Goal: Check status: Check status

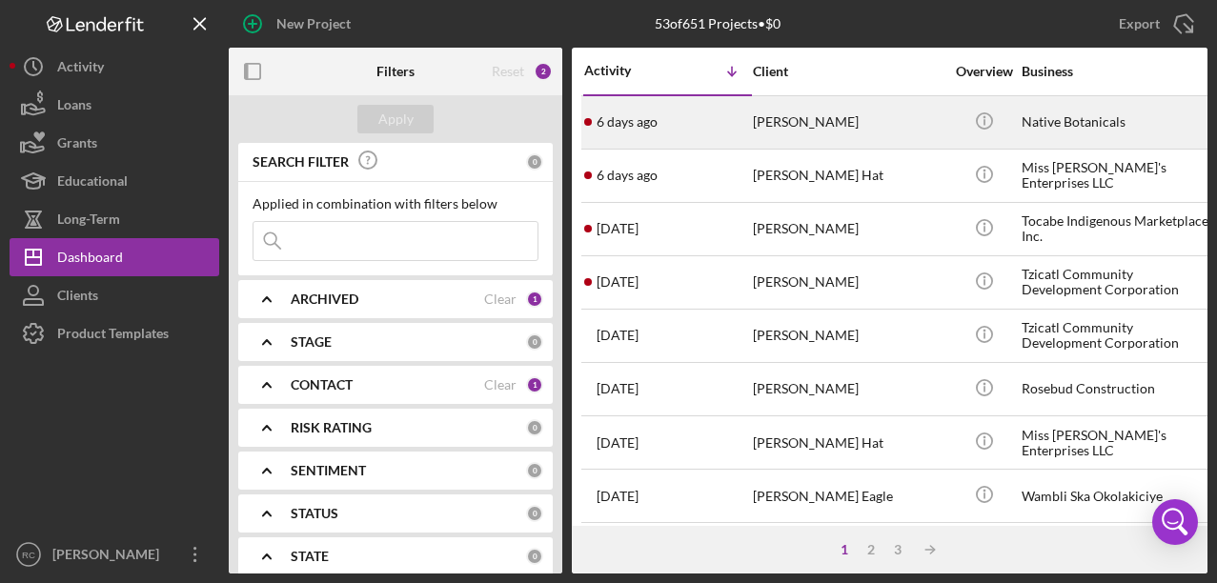
click at [1039, 131] on div "Native Botanicals" at bounding box center [1116, 122] width 191 height 51
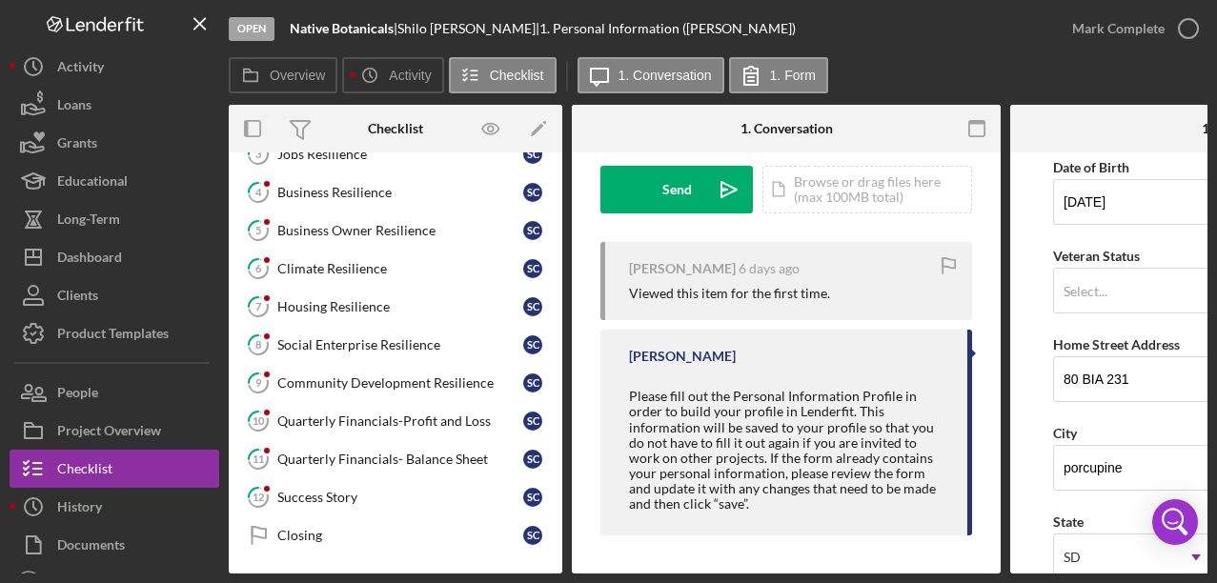
scroll to position [29, 0]
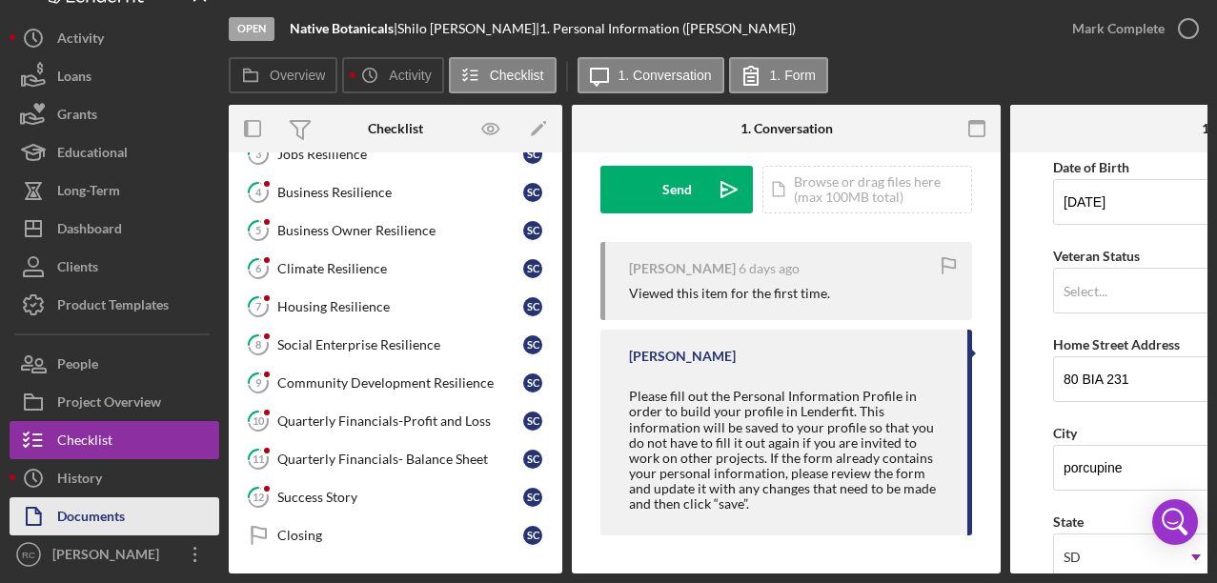
click at [134, 514] on button "Documents" at bounding box center [115, 516] width 210 height 38
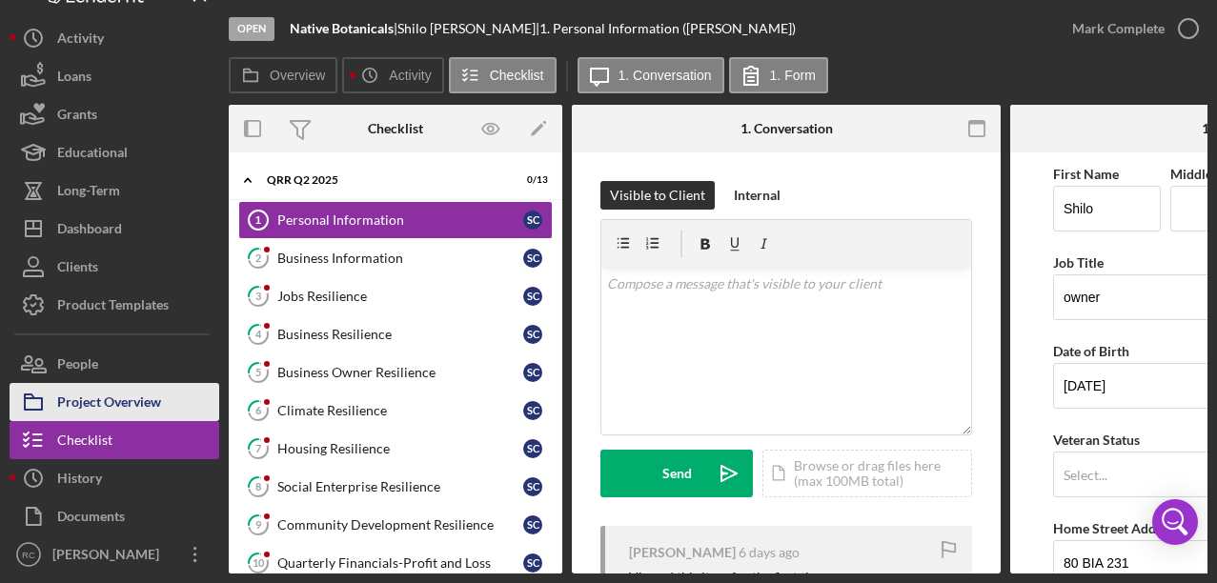
click at [149, 395] on div "Project Overview" at bounding box center [109, 404] width 104 height 43
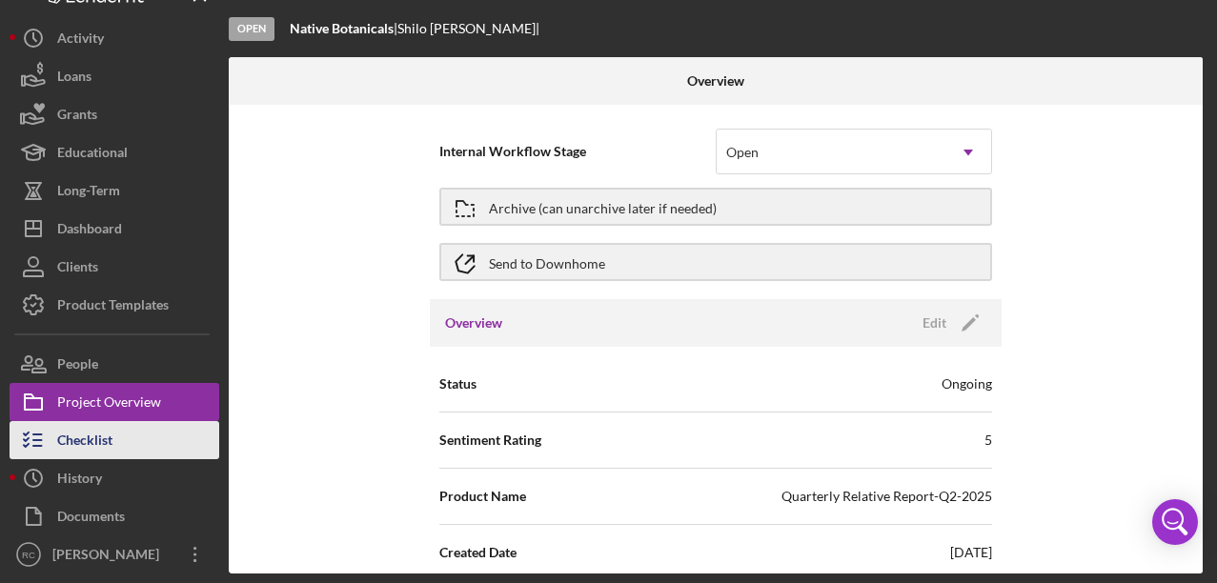
click at [111, 447] on div "Checklist" at bounding box center [84, 442] width 55 height 43
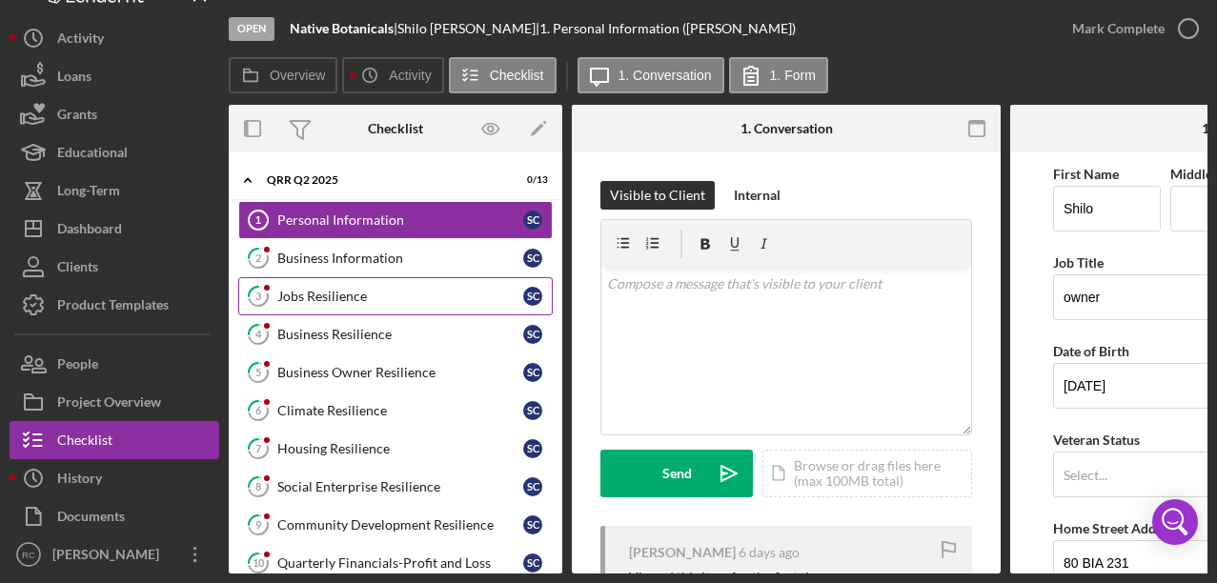
click at [347, 299] on div "Jobs Resilience" at bounding box center [400, 296] width 246 height 15
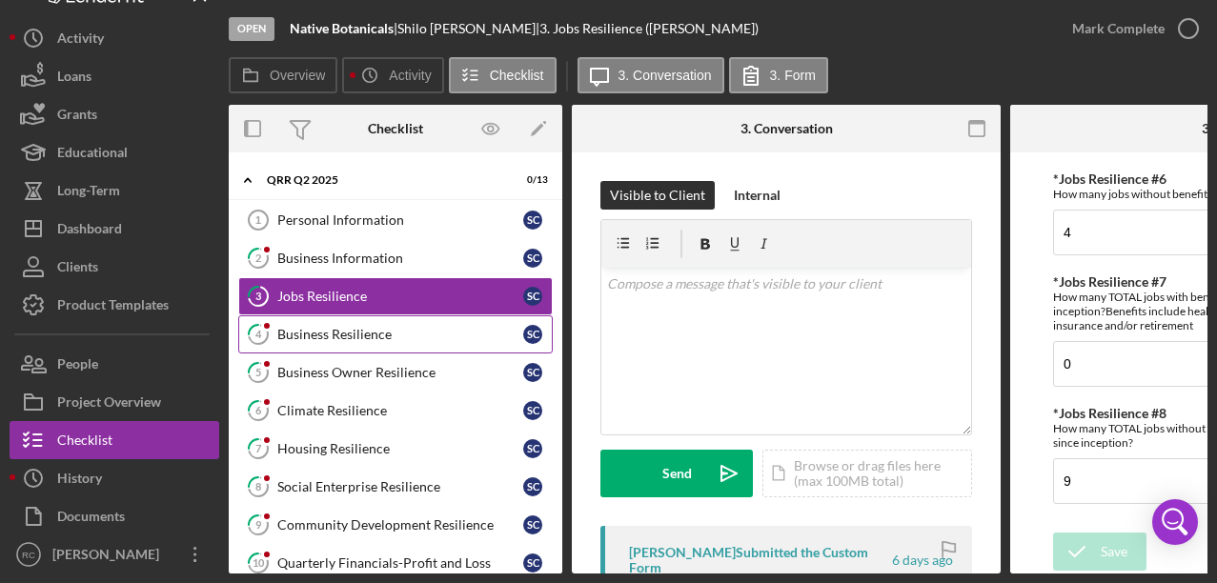
click at [394, 338] on div "Business Resilience" at bounding box center [400, 334] width 246 height 15
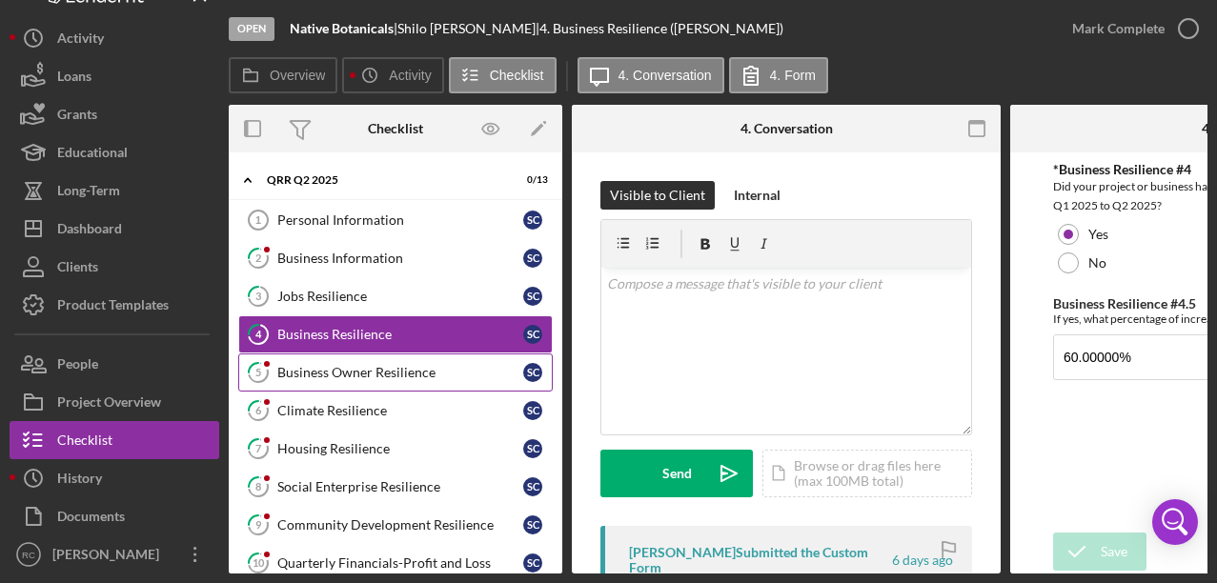
click at [403, 363] on link "5 Business Owner Resilience S C" at bounding box center [395, 373] width 314 height 38
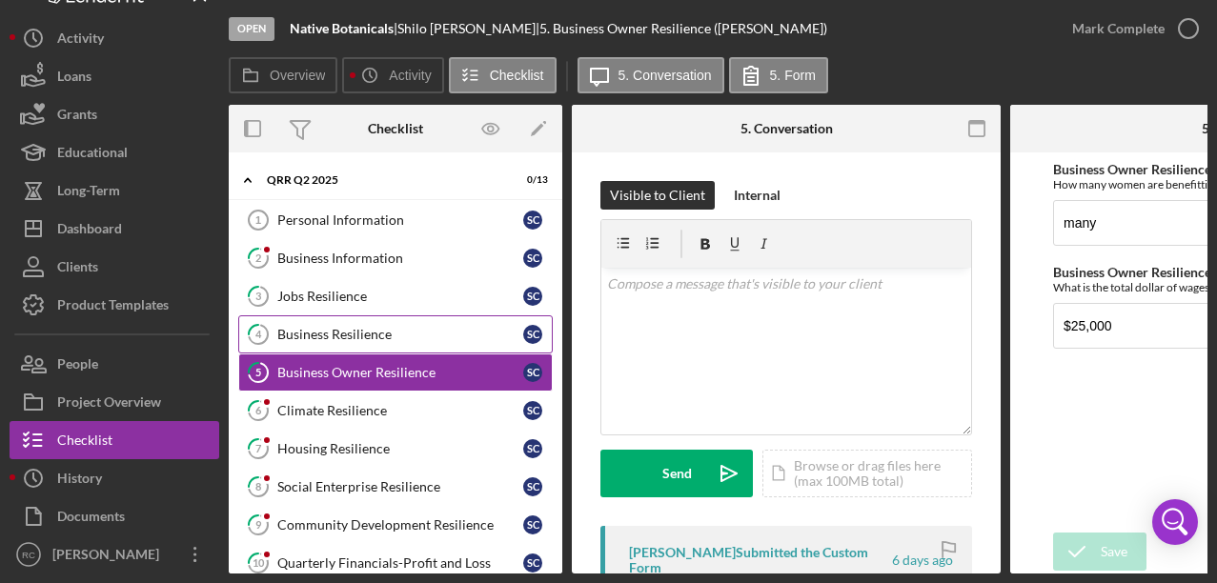
click at [357, 337] on div "Business Resilience" at bounding box center [400, 334] width 246 height 15
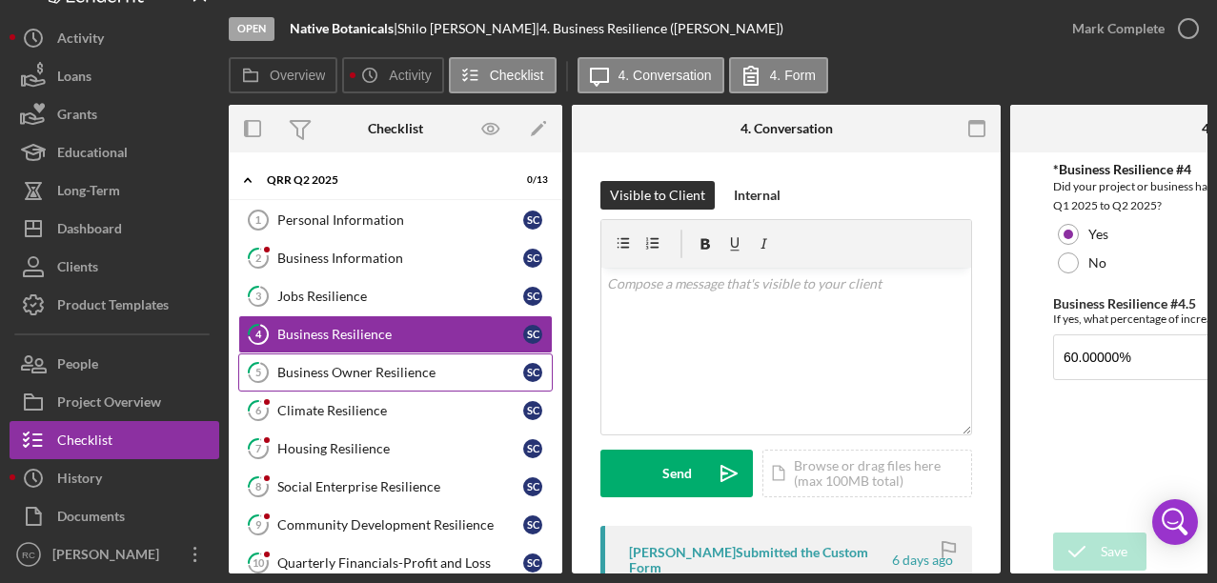
click at [363, 377] on div "Business Owner Resilience" at bounding box center [400, 372] width 246 height 15
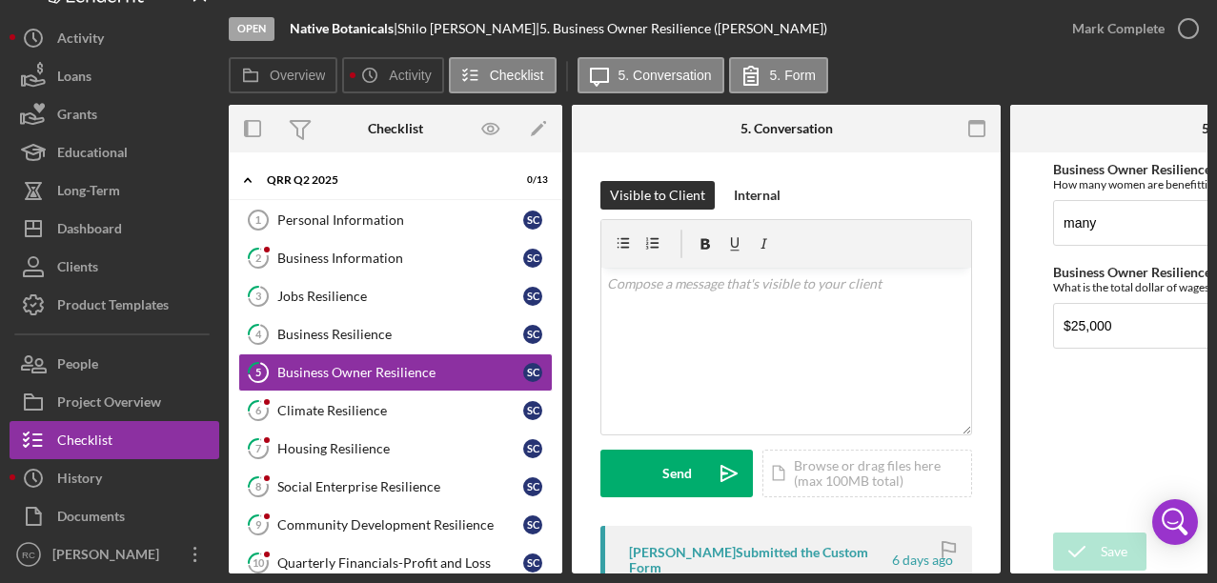
drag, startPoint x: 939, startPoint y: 574, endPoint x: 1003, endPoint y: 573, distance: 64.8
click at [1003, 573] on div "Open Native Botanicals | [PERSON_NAME] | 5. Business Owner Resilience ([PERSON_…" at bounding box center [608, 291] width 1217 height 583
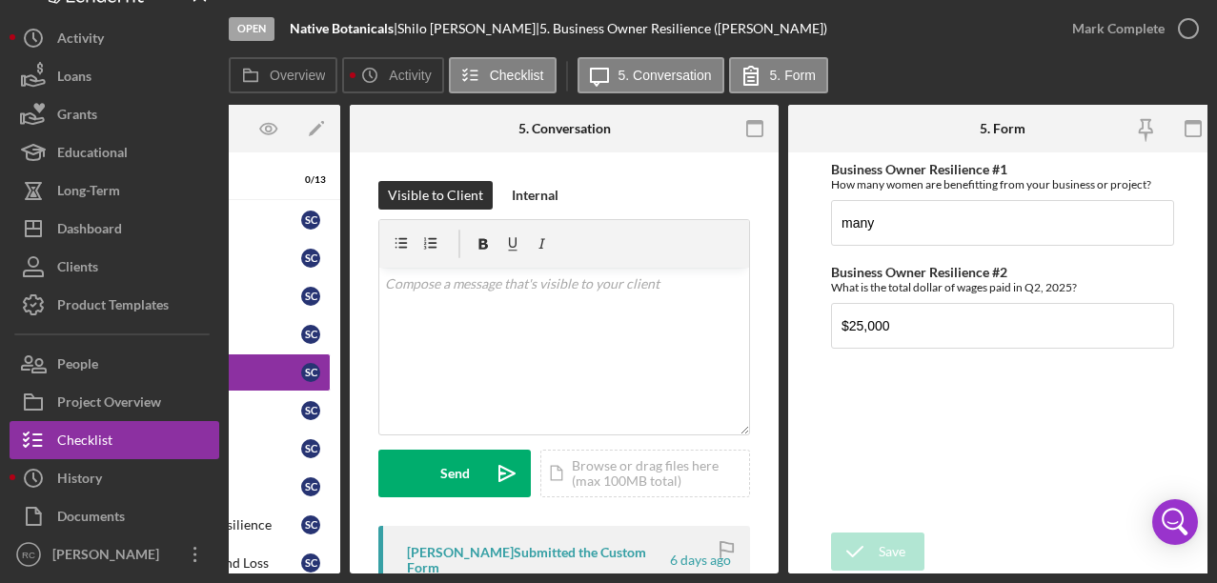
scroll to position [0, 232]
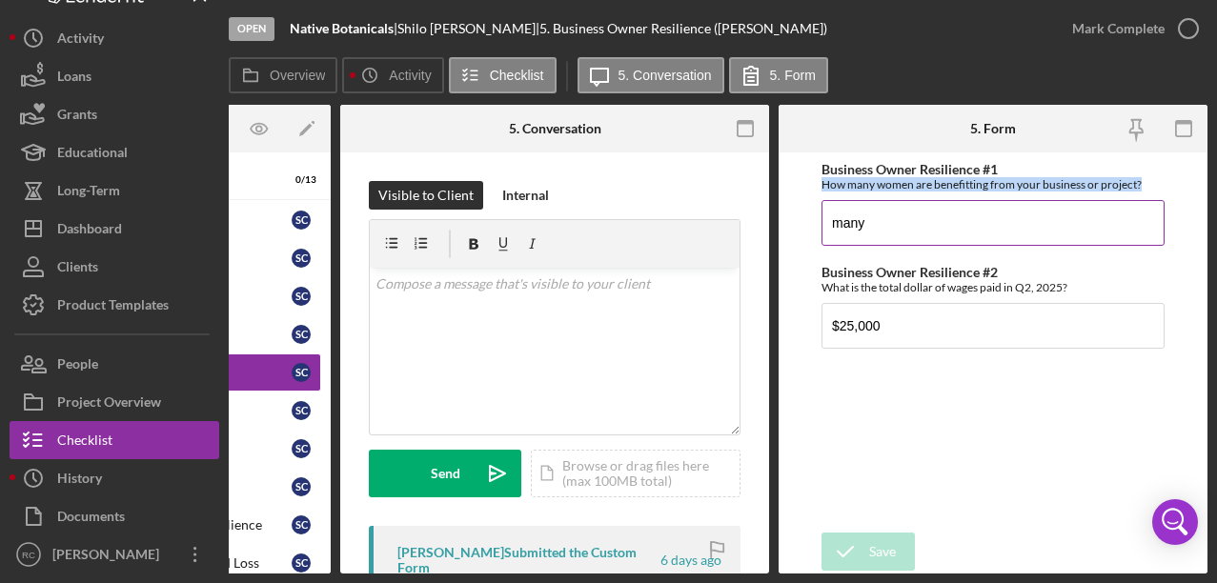
drag, startPoint x: 821, startPoint y: 182, endPoint x: 1157, endPoint y: 186, distance: 335.4
click at [1157, 186] on div "How many women are benefitting from your business or project?" at bounding box center [992, 184] width 343 height 14
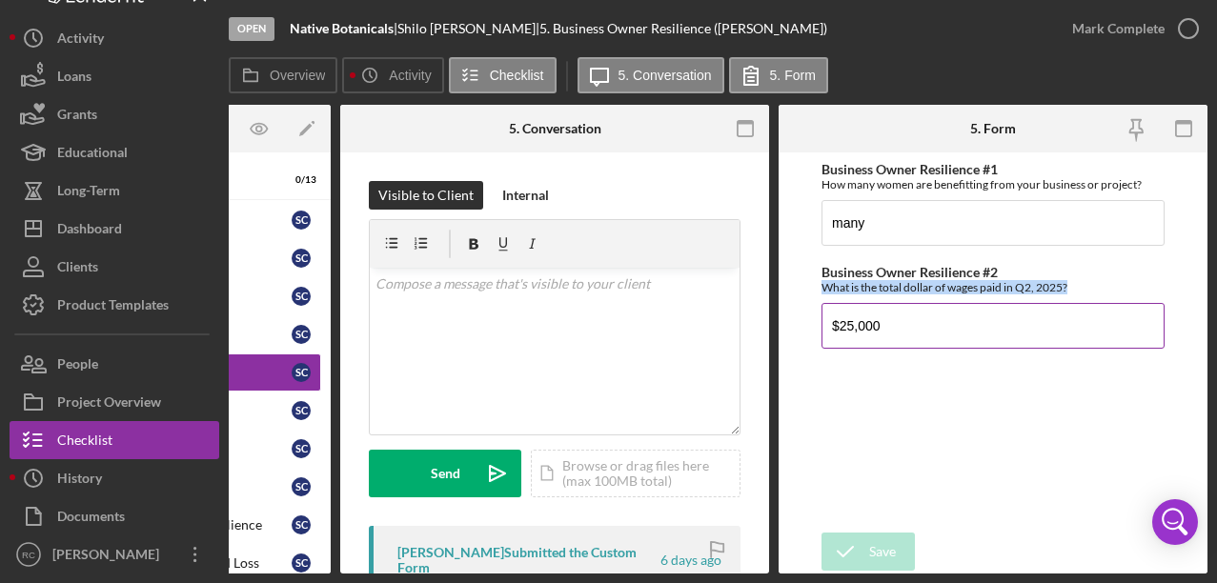
drag, startPoint x: 824, startPoint y: 290, endPoint x: 1104, endPoint y: 292, distance: 280.2
click at [1104, 292] on div "What is the total dollar of wages paid in Q2, 2025?" at bounding box center [992, 287] width 343 height 14
copy div "What is the total dollar of wages paid in Q2, 2025?"
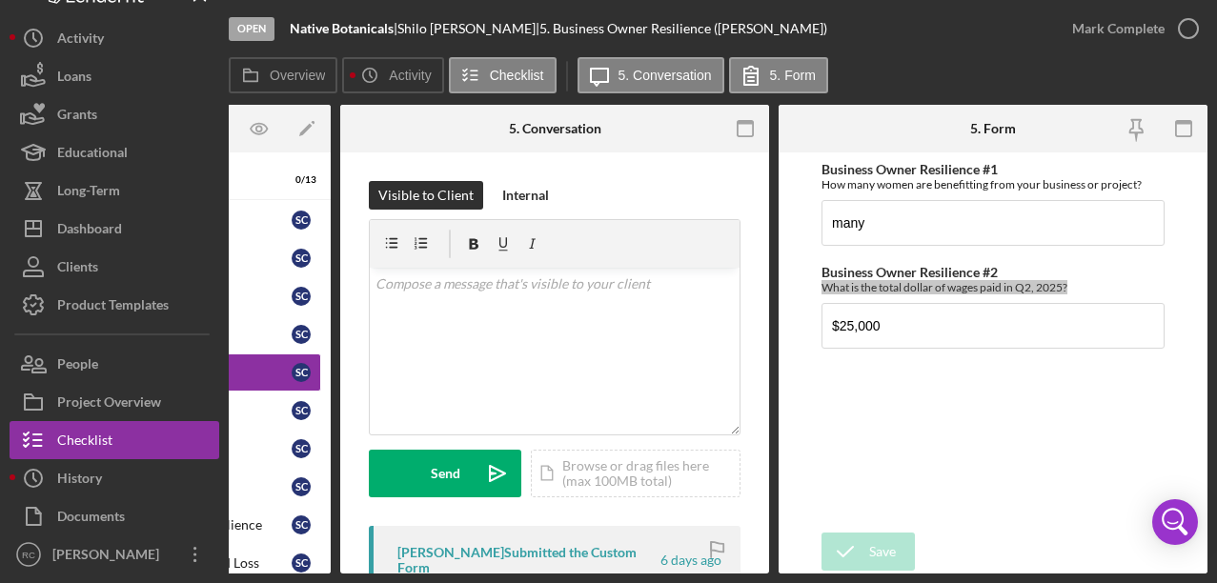
drag, startPoint x: 1064, startPoint y: 288, endPoint x: 749, endPoint y: 1, distance: 426.3
click at [0, 0] on div "Open Native Botanicals | [PERSON_NAME] | 5. Business Owner Resilience ([PERSON_…" at bounding box center [608, 291] width 1217 height 583
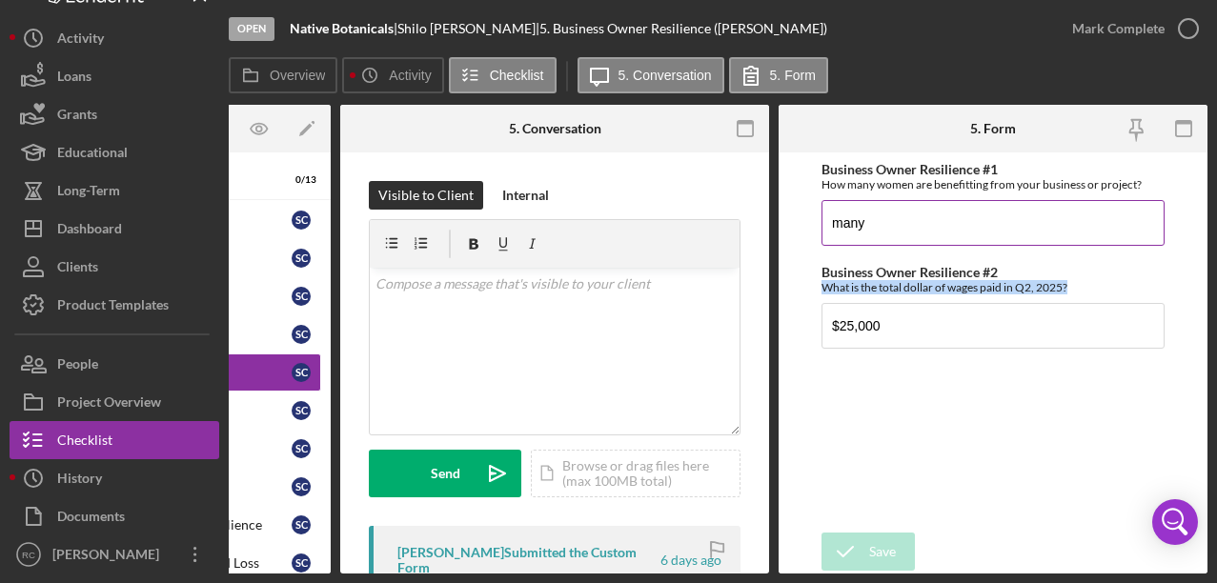
scroll to position [0, 229]
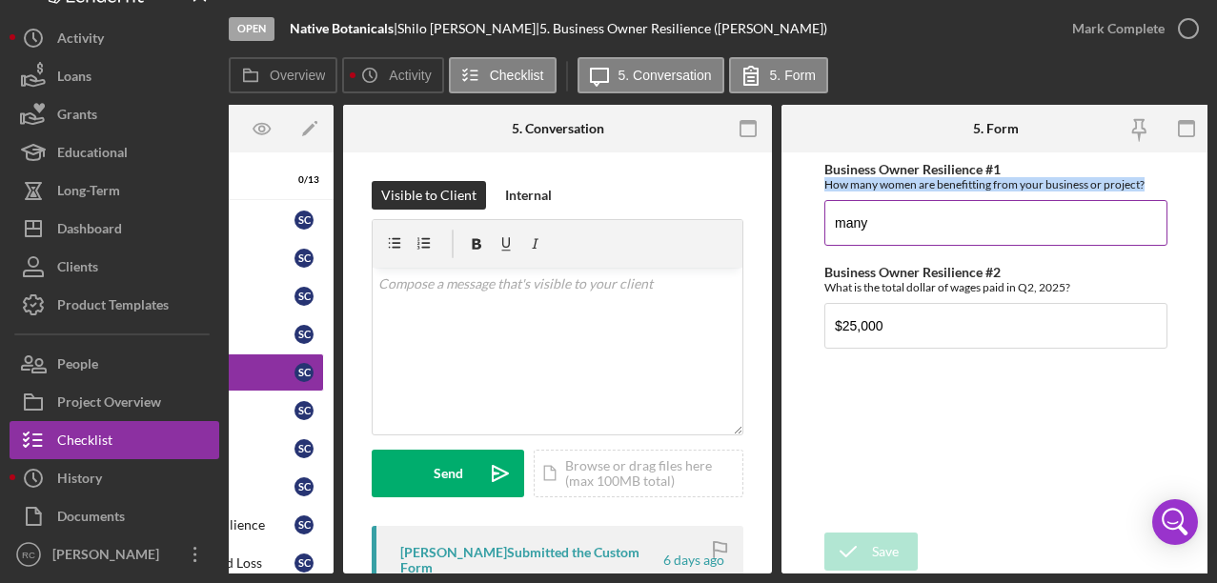
drag, startPoint x: 821, startPoint y: 185, endPoint x: 1157, endPoint y: 187, distance: 335.4
click at [1157, 187] on form "Business Owner Resilience #1 How many women are benefitting from your business …" at bounding box center [995, 362] width 429 height 421
copy div "How many women are benefitting from your business or project?"
drag, startPoint x: 1123, startPoint y: 184, endPoint x: 718, endPoint y: 10, distance: 441.8
click at [0, 0] on div "Open Native Botanicals | [PERSON_NAME] | 5. Business Owner Resilience ([PERSON_…" at bounding box center [608, 291] width 1217 height 583
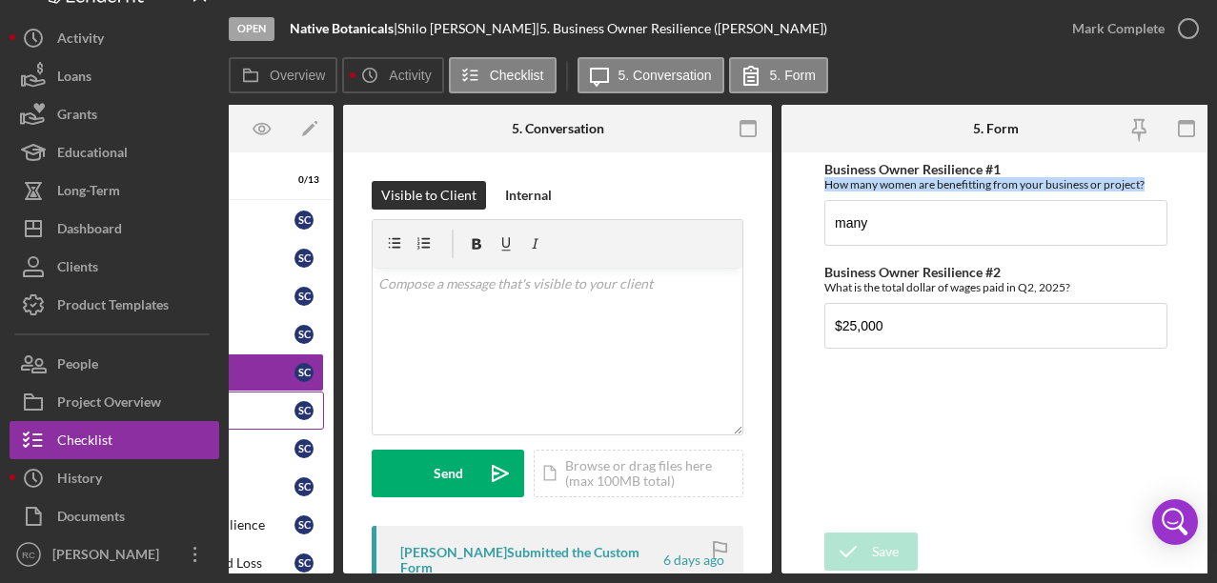
click at [285, 400] on link "6 Climate Resilience S C" at bounding box center [167, 411] width 314 height 38
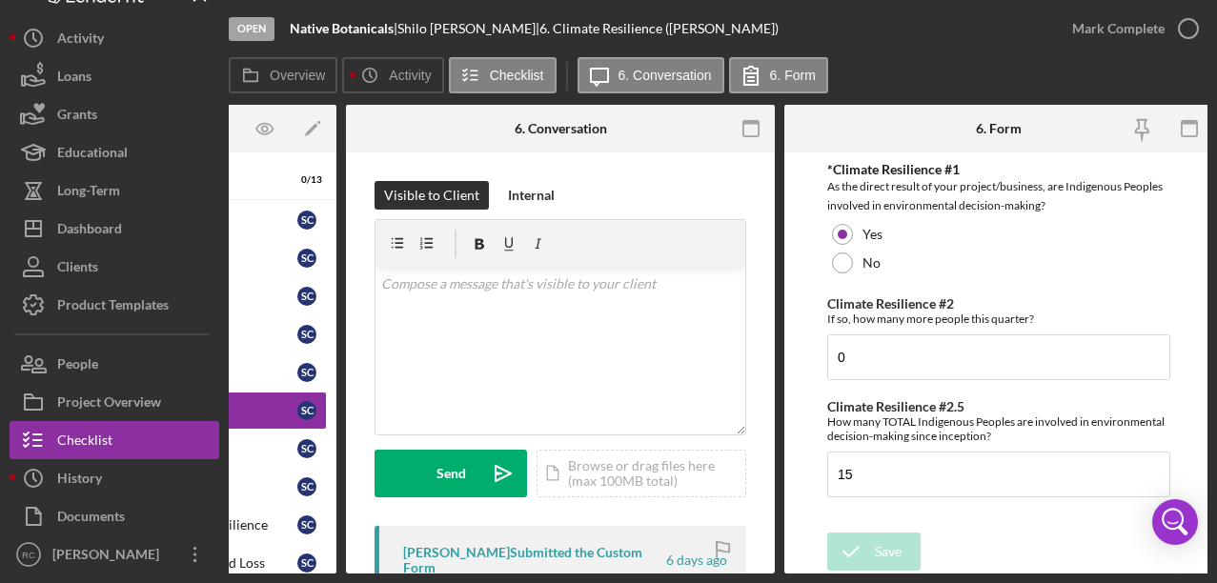
scroll to position [0, 230]
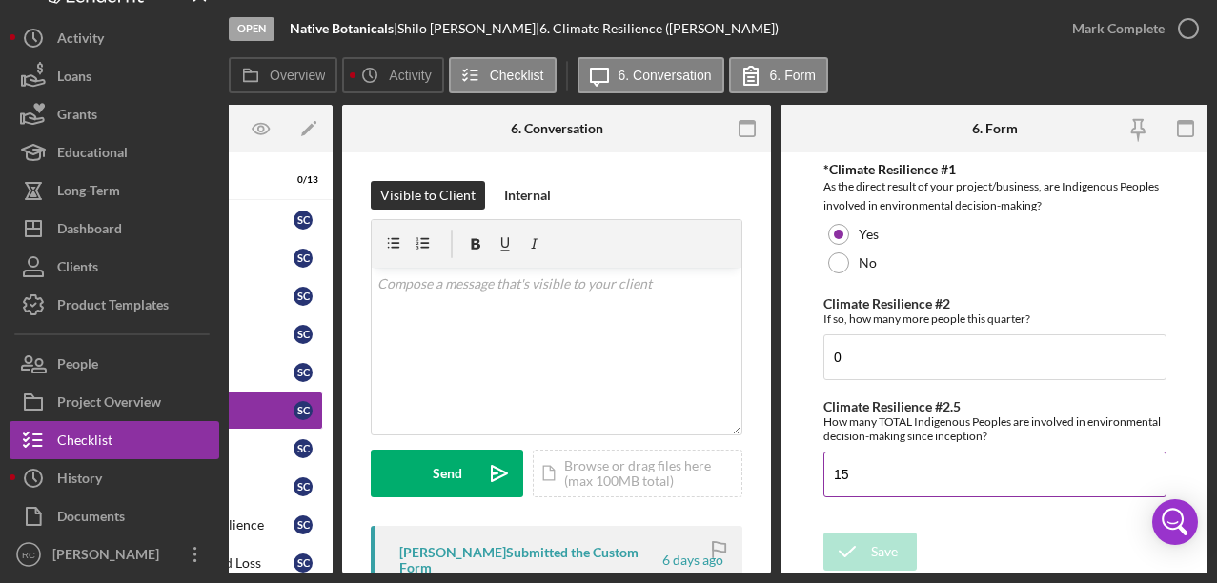
drag, startPoint x: 988, startPoint y: 438, endPoint x: 822, endPoint y: 420, distance: 166.8
click at [823, 420] on div "How many TOTAL Indigenous Peoples are involved in environmental decision-making…" at bounding box center [994, 429] width 343 height 29
copy div "How many TOTAL Indigenous Peoples are involved in environmental decision-making…"
drag, startPoint x: 856, startPoint y: 425, endPoint x: 597, endPoint y: 34, distance: 468.3
click at [0, 0] on div "Open Native Botanicals | [PERSON_NAME] | 6. Climate Resilience ([PERSON_NAME]) …" at bounding box center [608, 291] width 1217 height 583
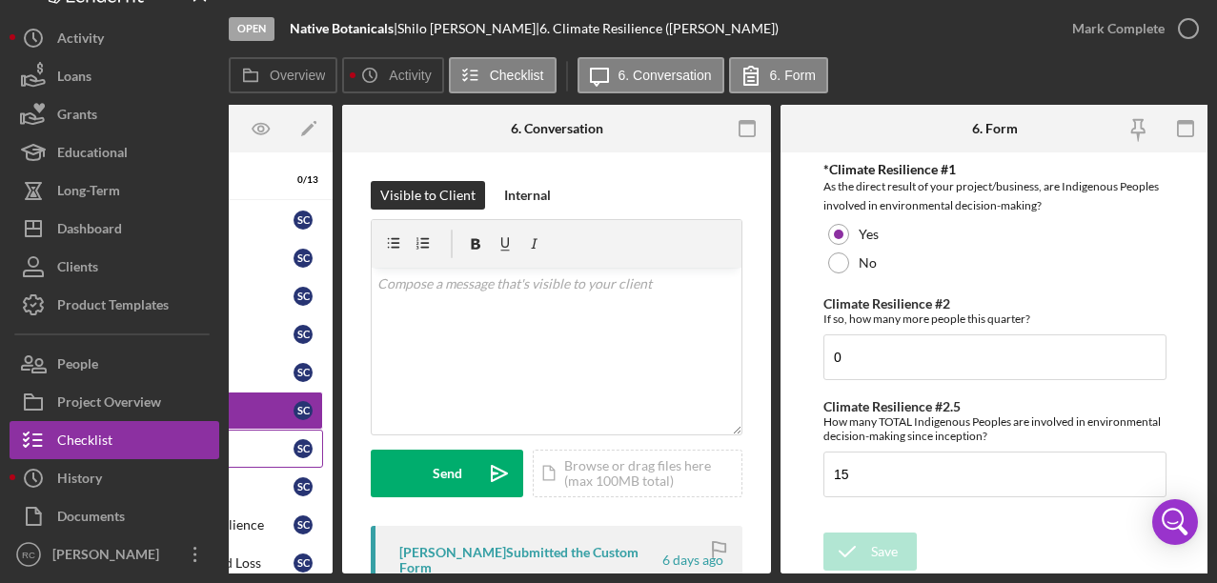
click at [253, 449] on div "Housing Resilience" at bounding box center [171, 448] width 246 height 15
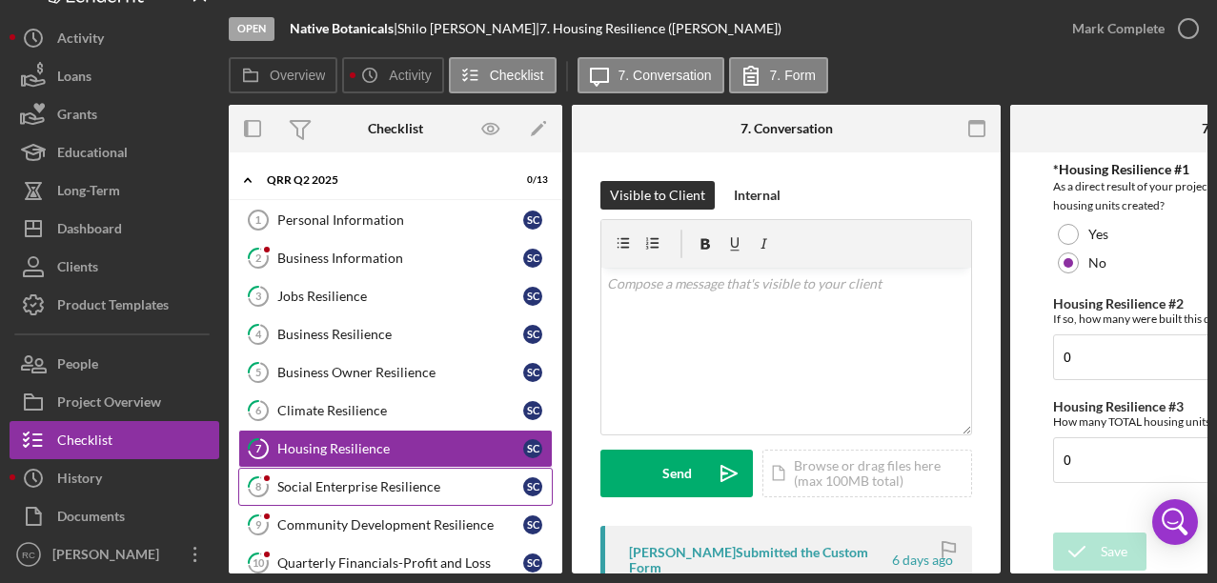
click at [324, 484] on div "Social Enterprise Resilience" at bounding box center [400, 486] width 246 height 15
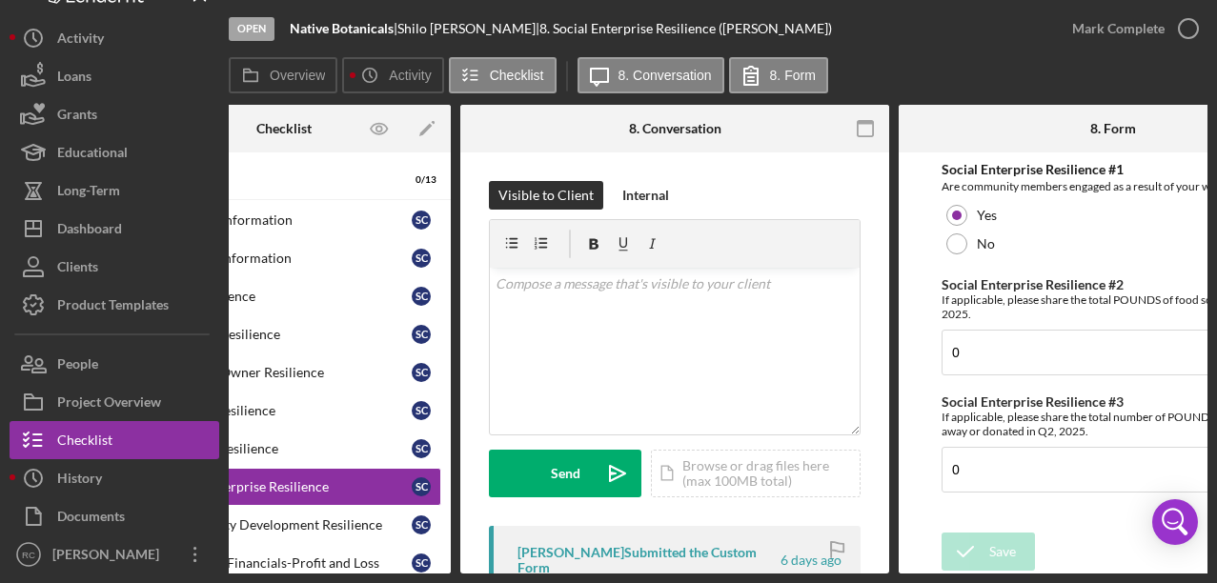
scroll to position [0, 232]
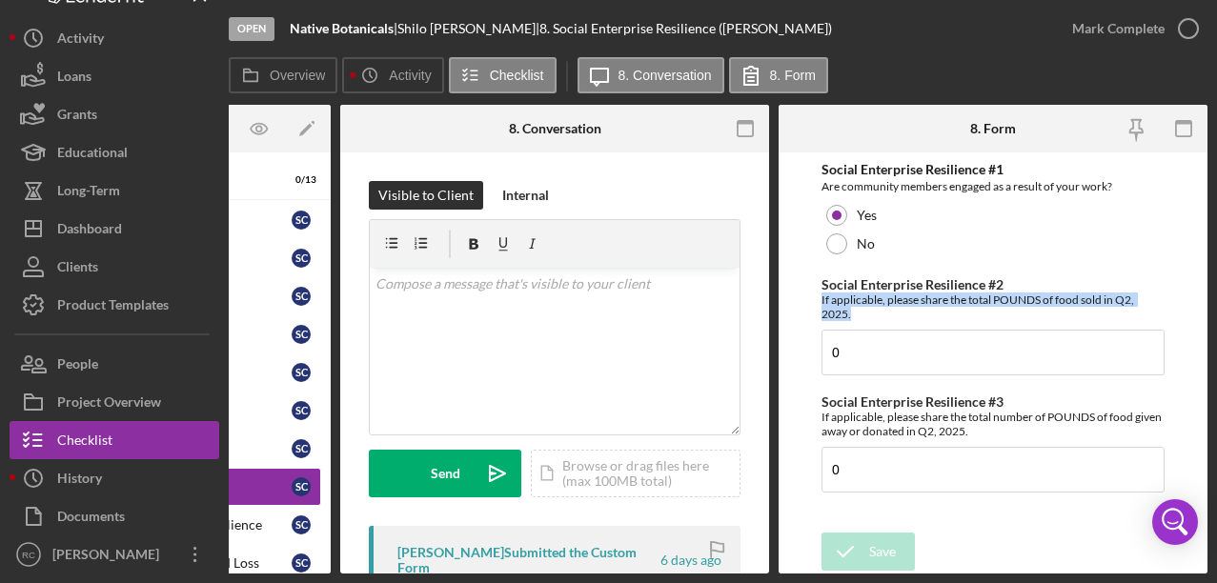
drag, startPoint x: 855, startPoint y: 314, endPoint x: 808, endPoint y: 303, distance: 48.1
click at [808, 303] on form "Social Enterprise Resilience #1 Are community members engaged as a result of yo…" at bounding box center [993, 362] width 429 height 421
copy div "If applicable, please share the total POUNDS of food sold in Q2, 2025."
drag, startPoint x: 845, startPoint y: 304, endPoint x: 746, endPoint y: 26, distance: 295.4
click at [0, 0] on div "Open Native Botanicals | [PERSON_NAME] | 8. Social Enterprise Resilience ([PERS…" at bounding box center [608, 291] width 1217 height 583
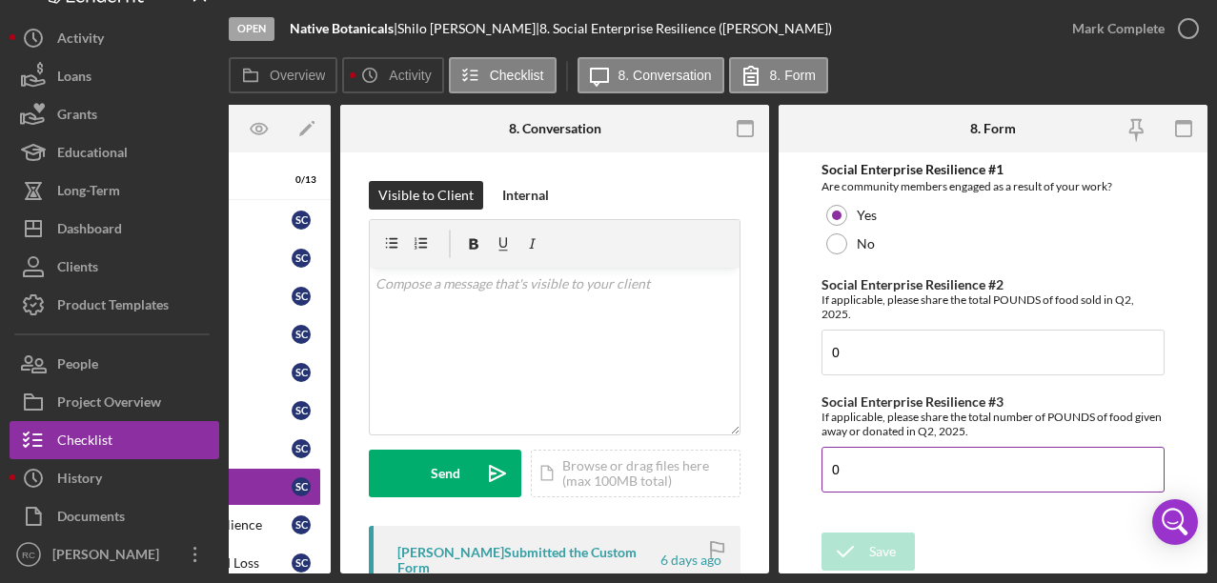
click at [886, 433] on div "If applicable, please share the total number of POUNDS of food given away or do…" at bounding box center [992, 424] width 343 height 29
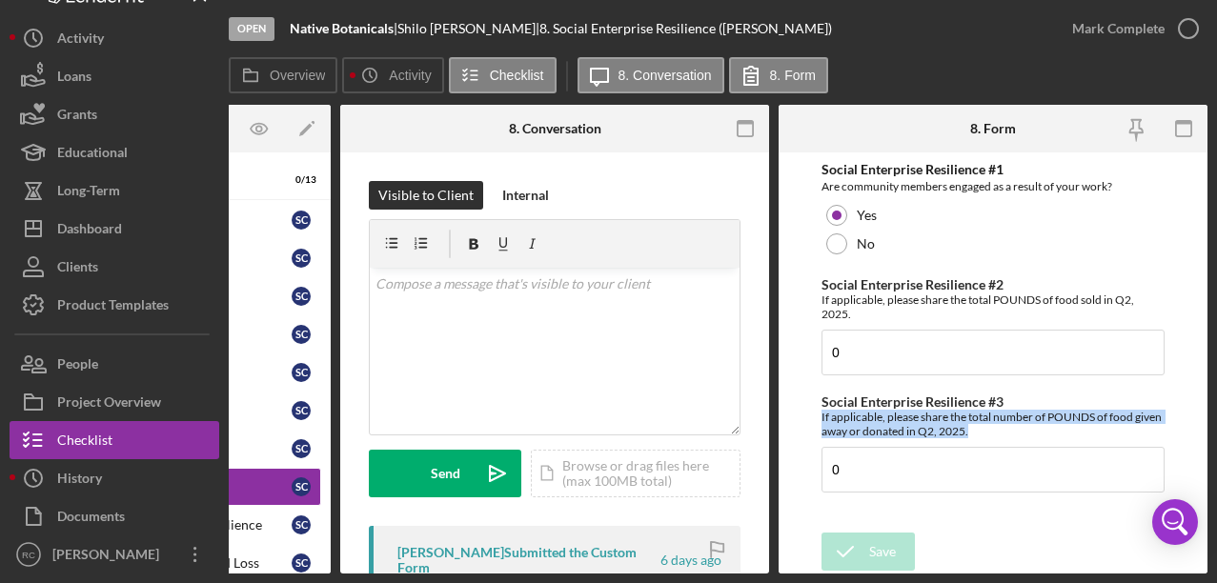
drag, startPoint x: 973, startPoint y: 434, endPoint x: 792, endPoint y: 415, distance: 182.0
click at [792, 415] on form "Social Enterprise Resilience #1 Are community members engaged as a result of yo…" at bounding box center [993, 362] width 429 height 421
copy div "If applicable, please share the total number of POUNDS of food given away or do…"
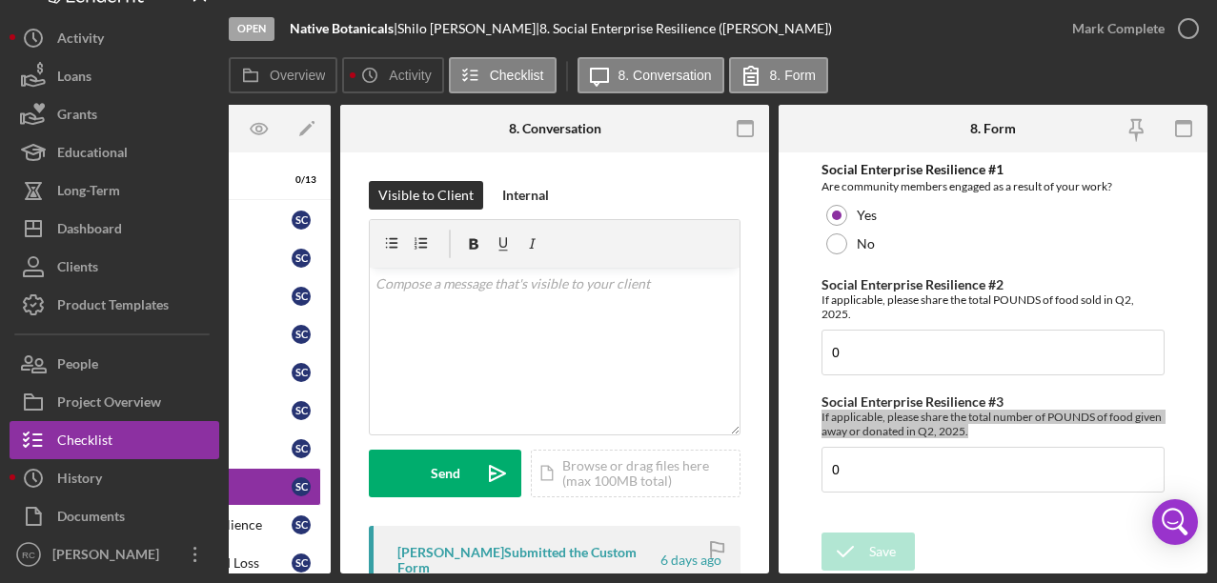
drag, startPoint x: 906, startPoint y: 419, endPoint x: 614, endPoint y: 36, distance: 482.0
click at [0, 0] on div "Open Native Botanicals | [PERSON_NAME] | 8. Social Enterprise Resilience ([PERS…" at bounding box center [608, 291] width 1217 height 583
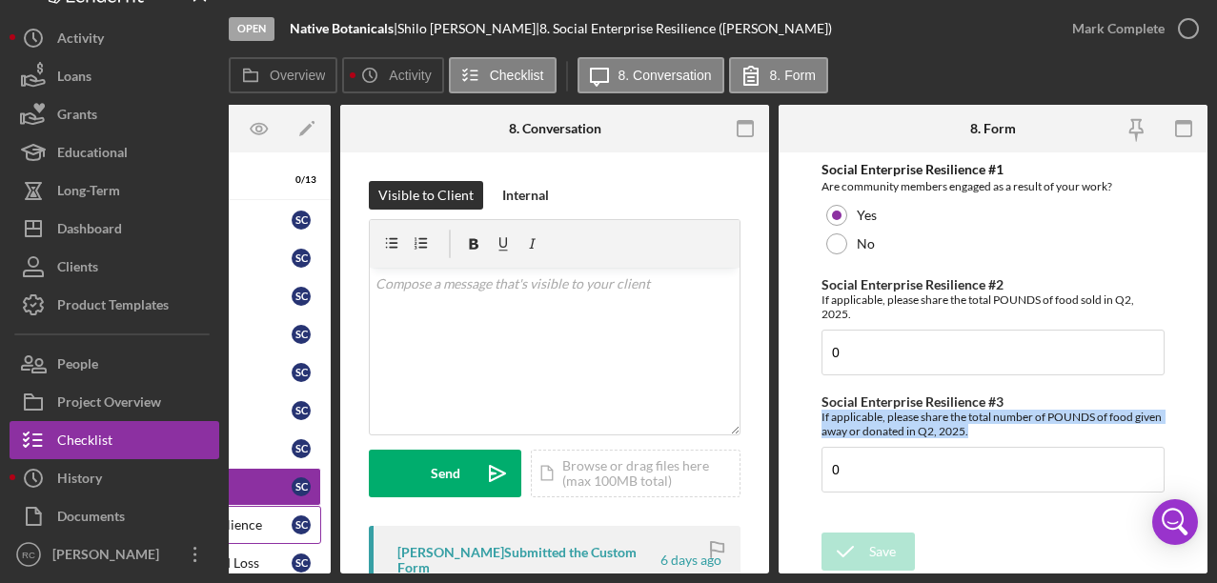
click at [252, 519] on div "Community Development Resilience" at bounding box center [169, 524] width 246 height 15
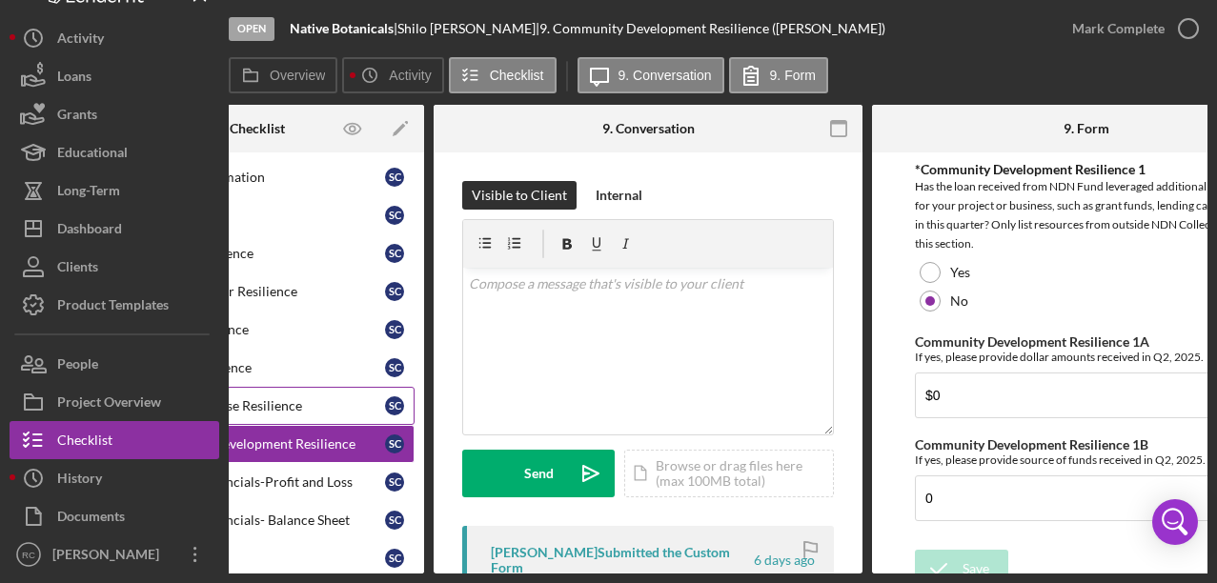
scroll to position [148, 0]
